Goal: Task Accomplishment & Management: Manage account settings

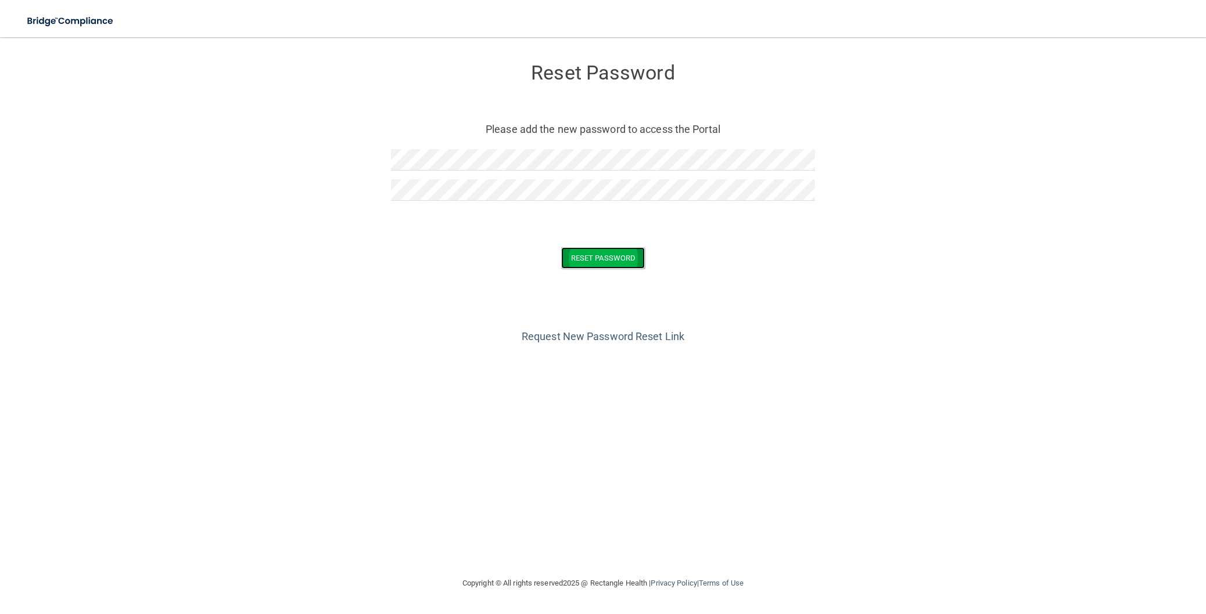
click at [606, 265] on button "Reset Password" at bounding box center [603, 257] width 84 height 21
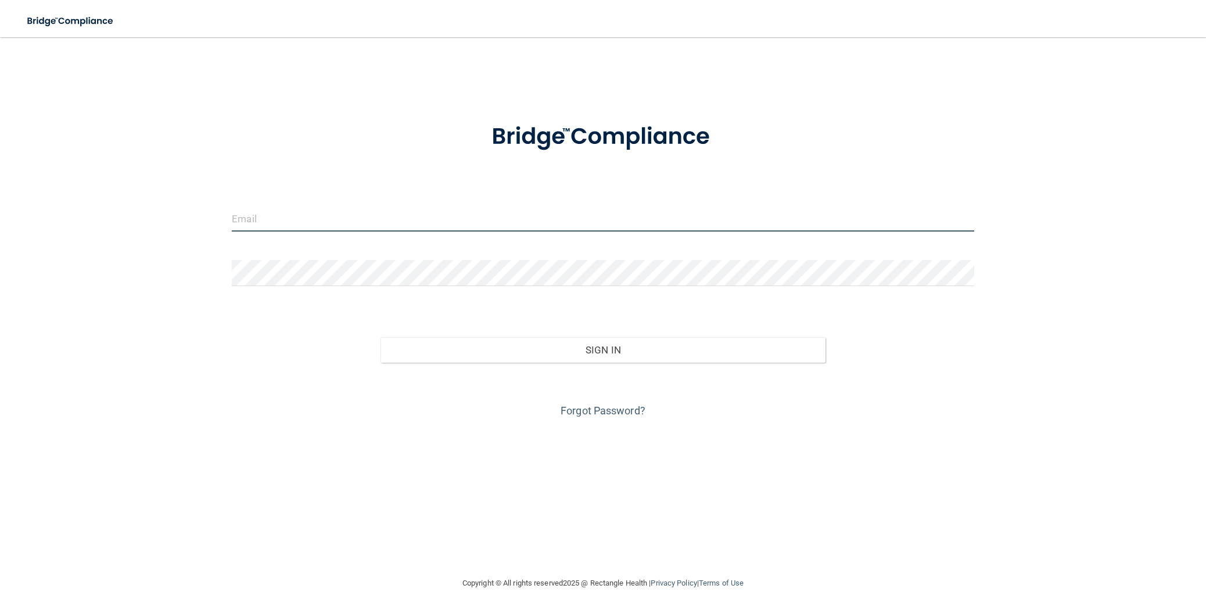
click at [480, 217] on input "email" at bounding box center [603, 219] width 742 height 26
type input "[EMAIL_ADDRESS][PERSON_NAME][DOMAIN_NAME]"
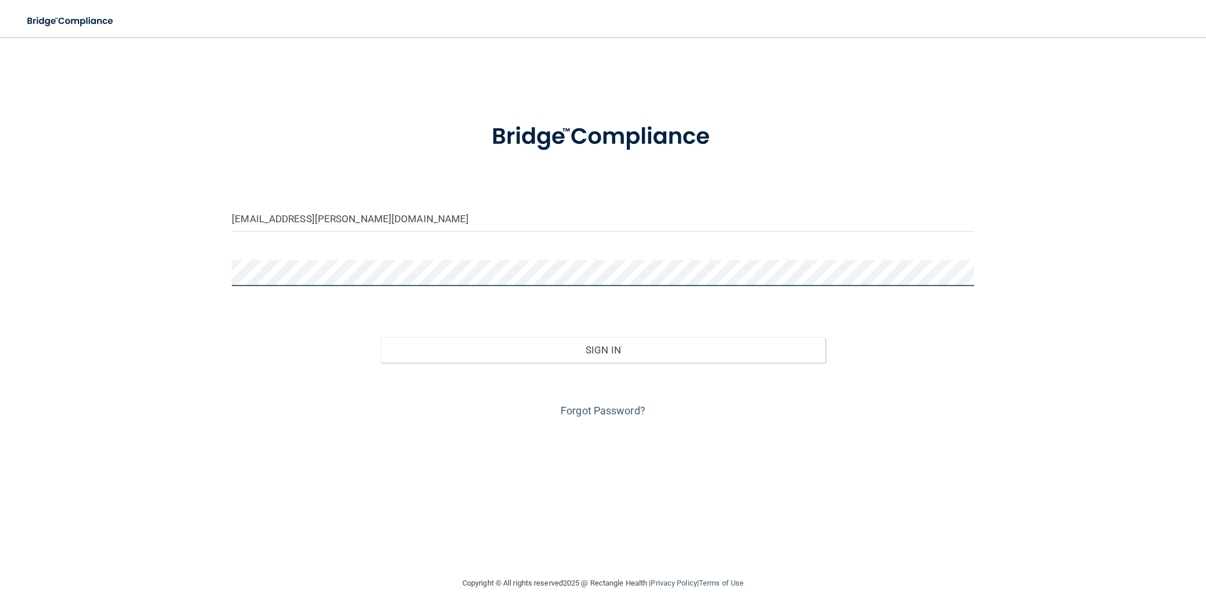
click at [380, 337] on button "Sign In" at bounding box center [602, 350] width 445 height 26
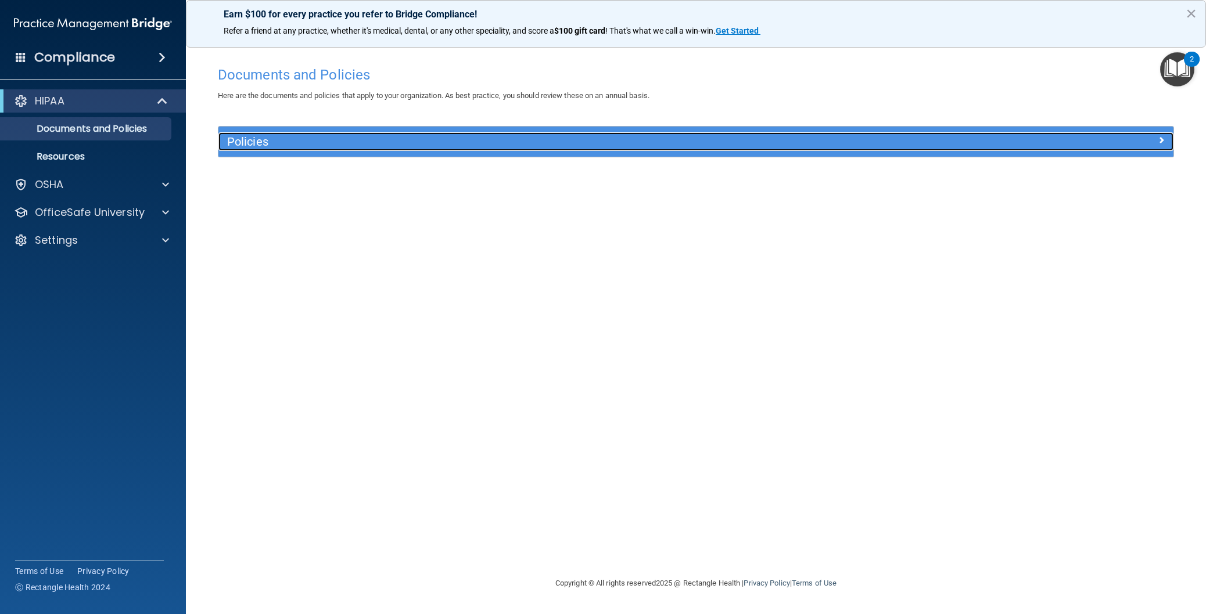
click at [258, 138] on h5 "Policies" at bounding box center [576, 141] width 699 height 13
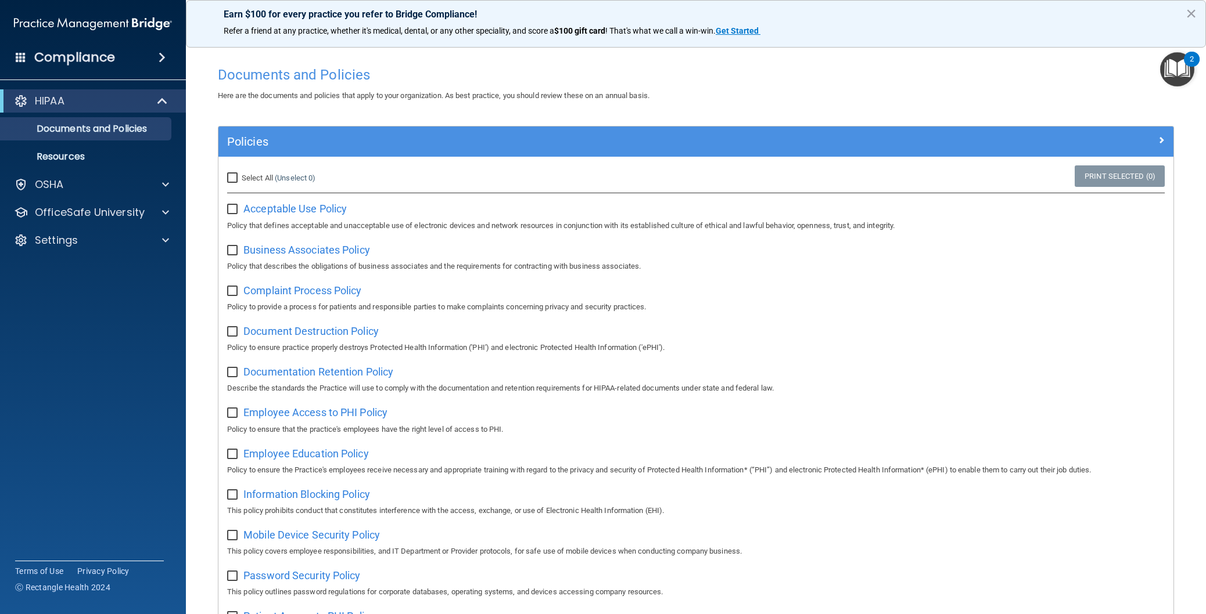
click at [159, 56] on span at bounding box center [162, 58] width 7 height 14
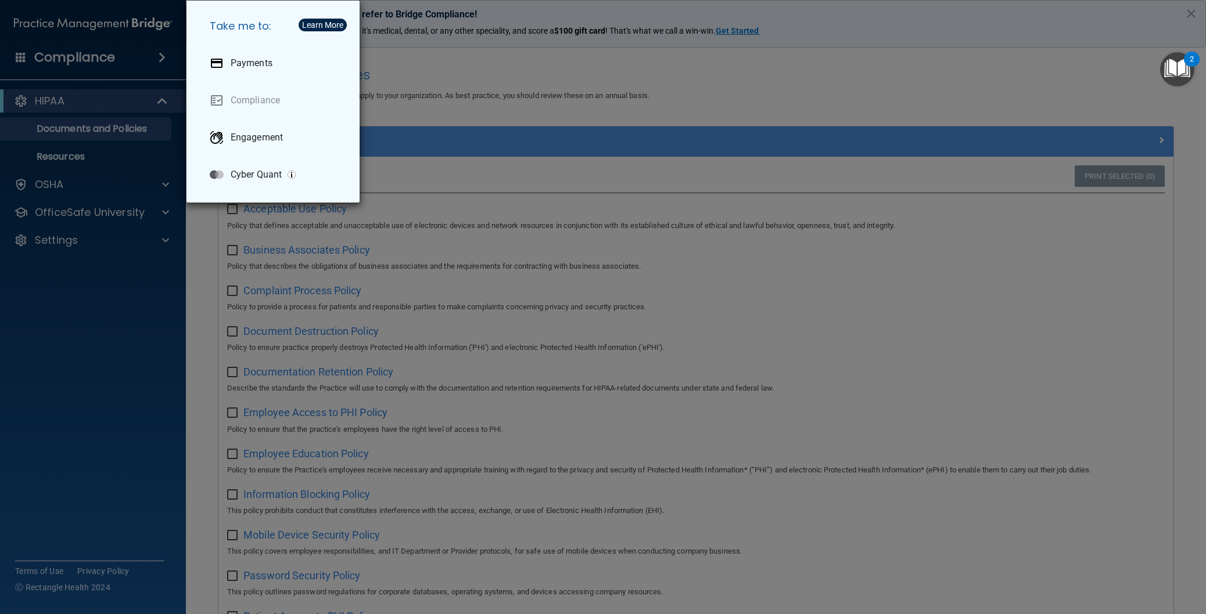
click at [153, 83] on div "Take me to: Payments Compliance Engagement Cyber Quant" at bounding box center [603, 307] width 1206 height 614
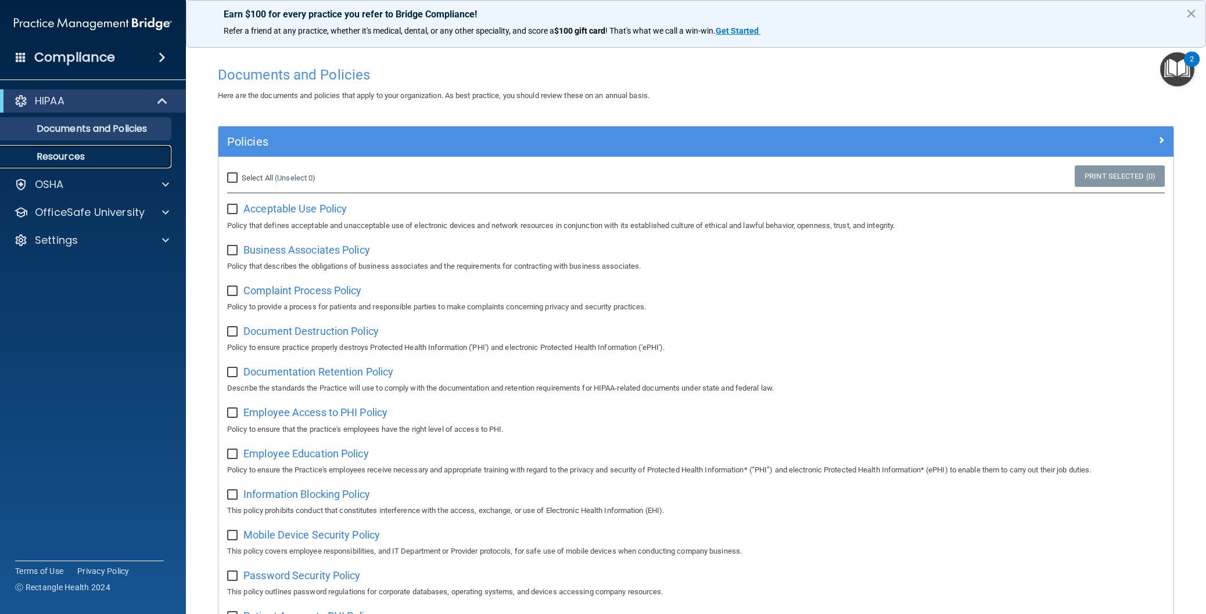
click at [82, 156] on p "Resources" at bounding box center [87, 157] width 159 height 12
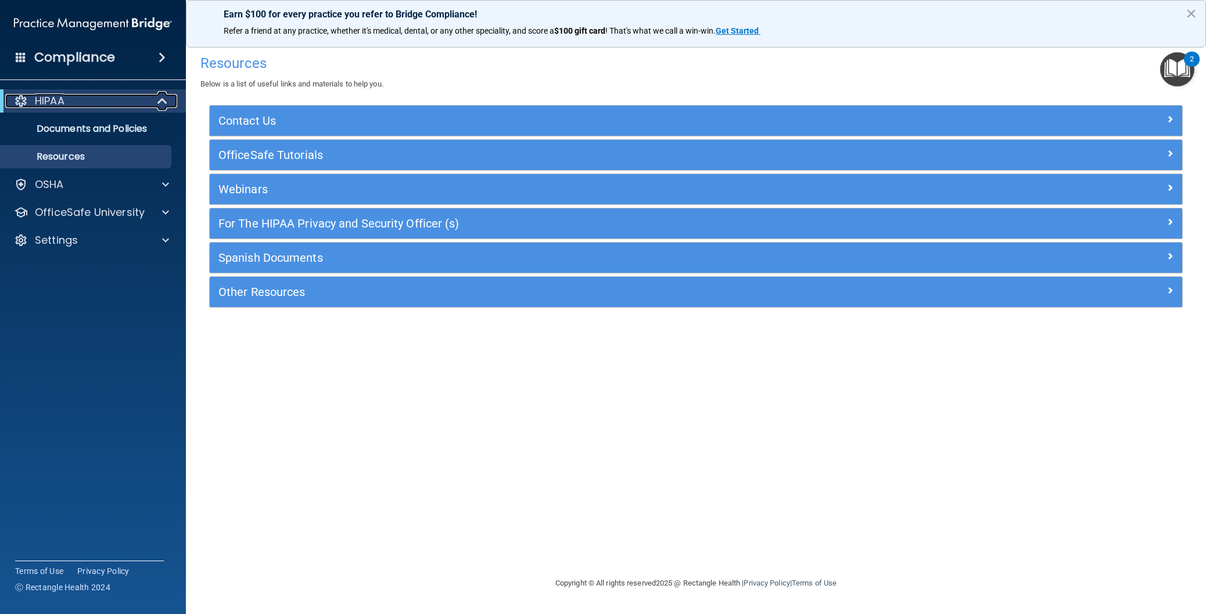
click at [149, 100] on div at bounding box center [163, 101] width 28 height 14
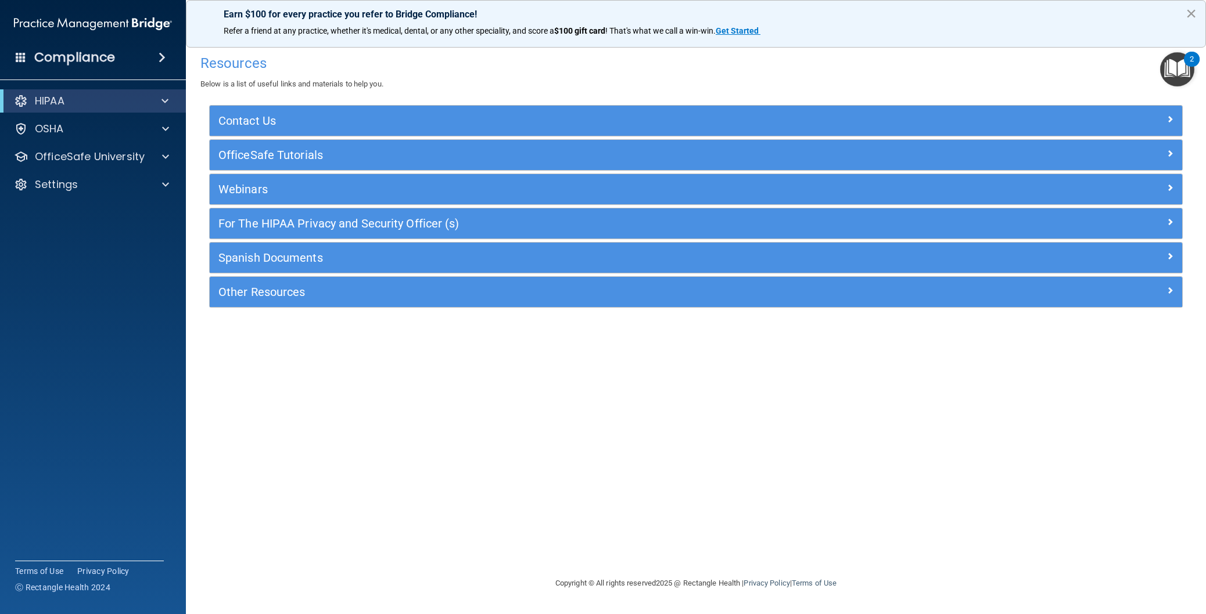
click at [1196, 12] on button "×" at bounding box center [1190, 13] width 11 height 19
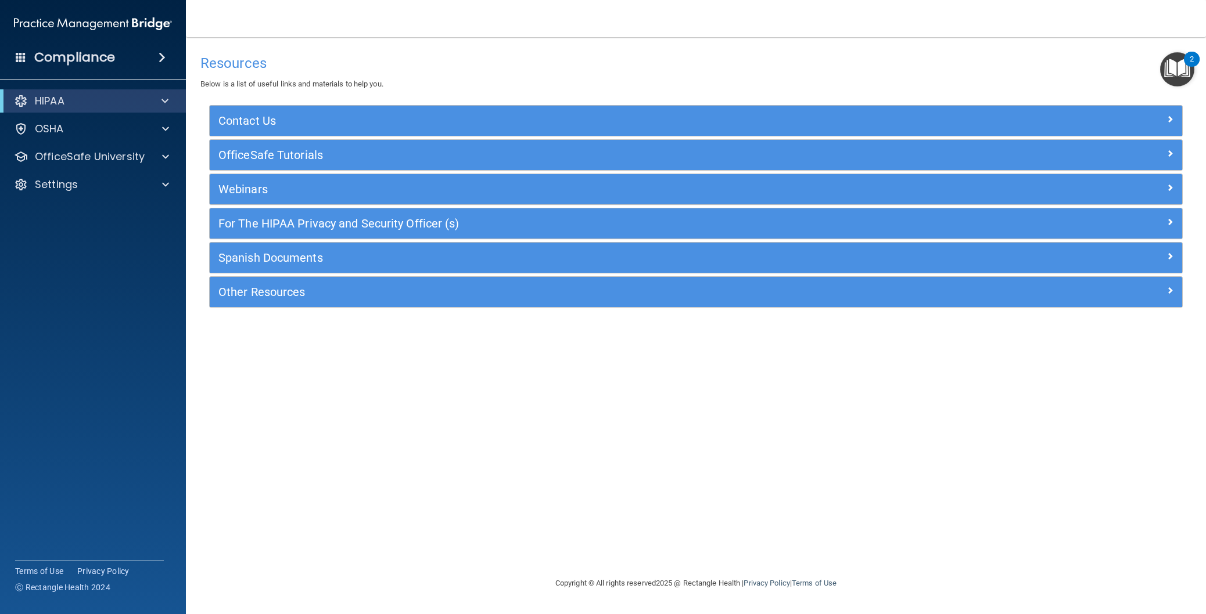
click at [1181, 66] on img "Open Resource Center, 2 new notifications" at bounding box center [1177, 69] width 34 height 34
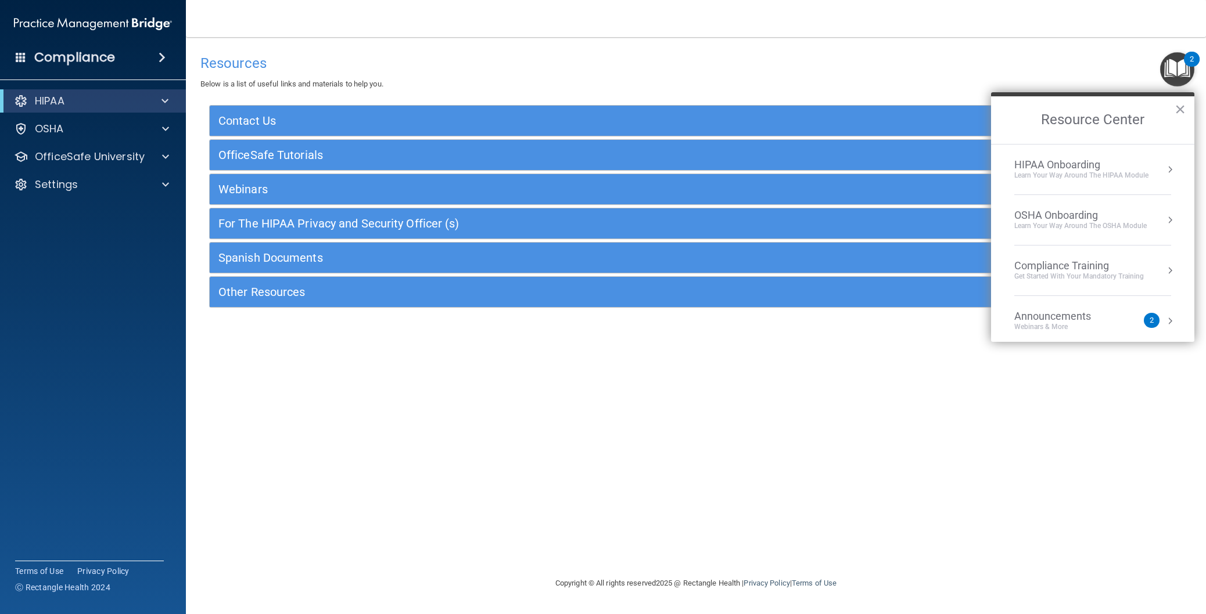
click at [1134, 309] on li "Announcements Webinars & More 2" at bounding box center [1092, 321] width 157 height 51
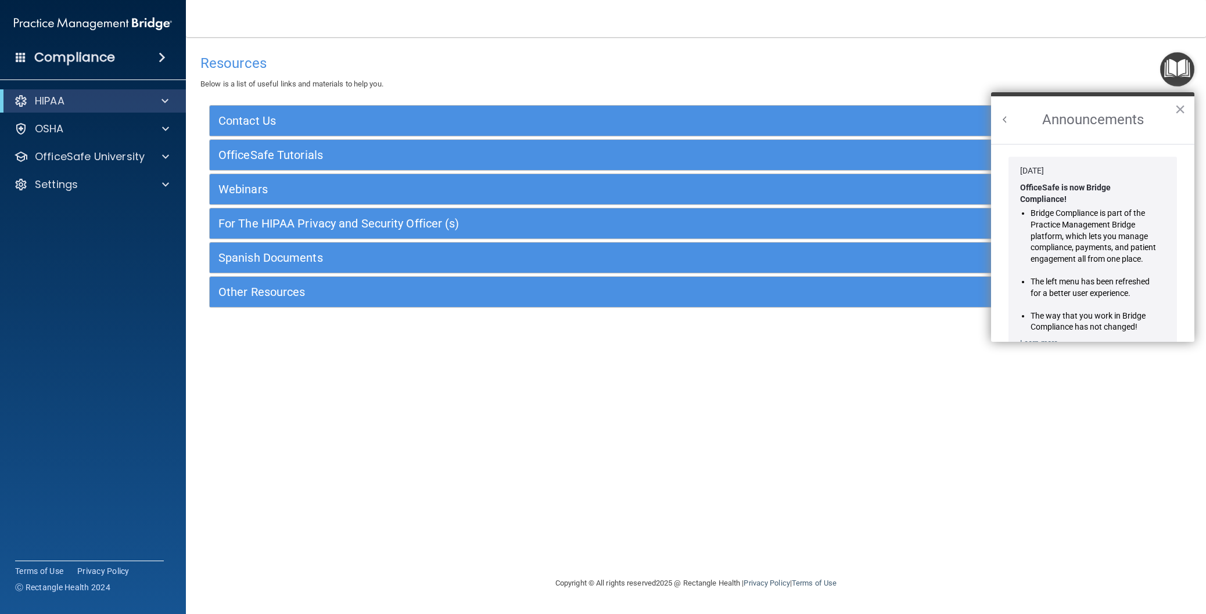
click at [1004, 116] on button "Back to Resource Center Home" at bounding box center [1005, 120] width 12 height 12
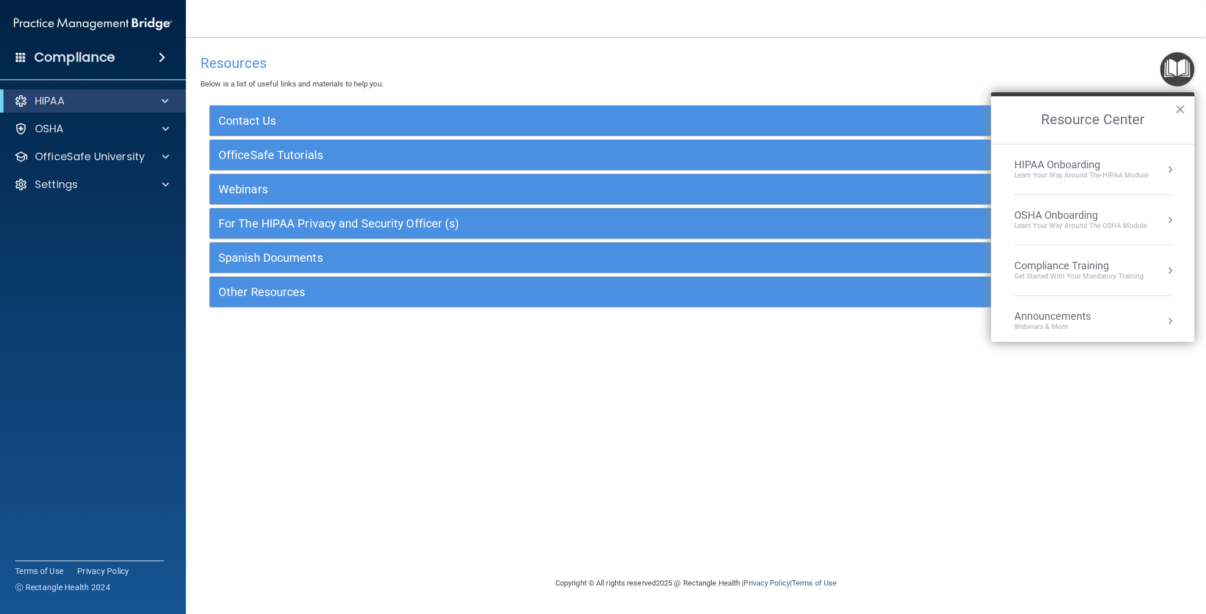
click at [1073, 181] on li "HIPAA Onboarding Learn Your Way around the HIPAA module" at bounding box center [1092, 170] width 157 height 51
click at [1066, 160] on div "Welcome to Your Training! Start Here" at bounding box center [1096, 164] width 147 height 21
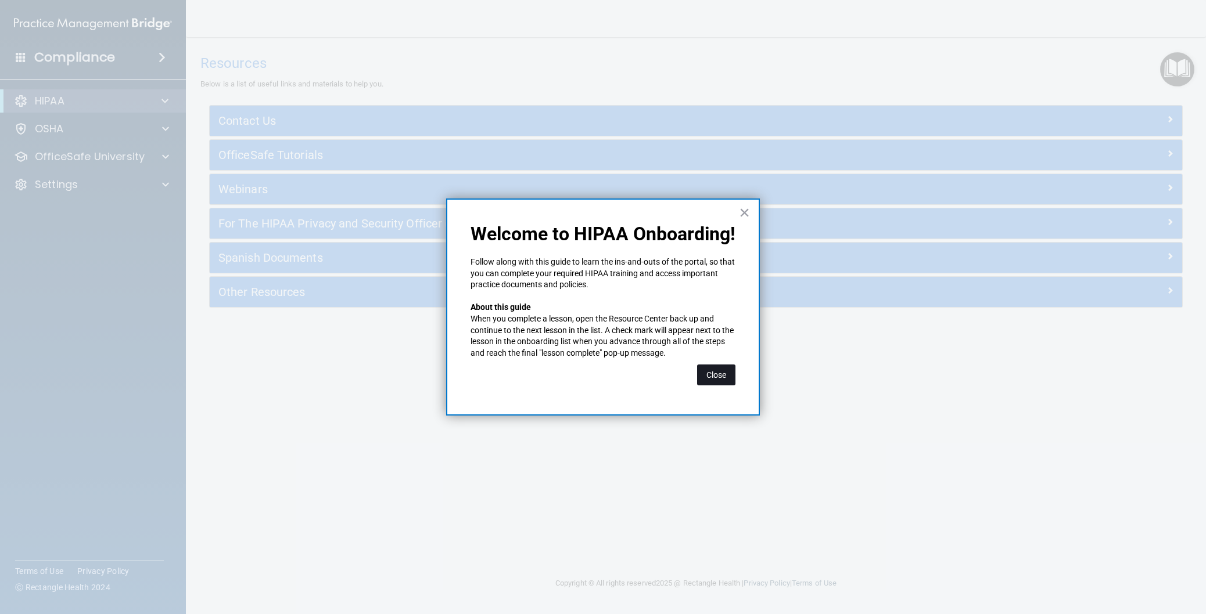
click at [710, 373] on button "Close" at bounding box center [716, 375] width 38 height 21
